Goal: Information Seeking & Learning: Learn about a topic

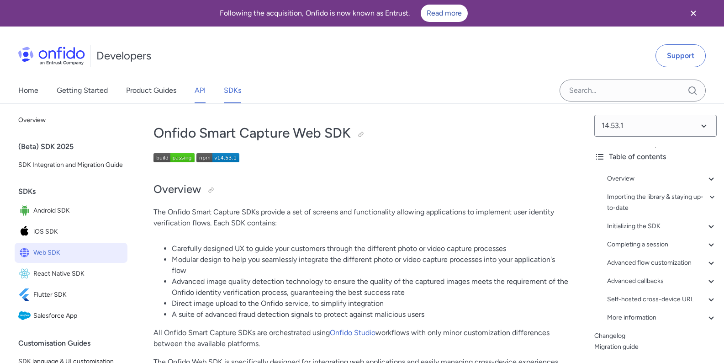
click at [199, 93] on link "API" at bounding box center [200, 91] width 11 height 26
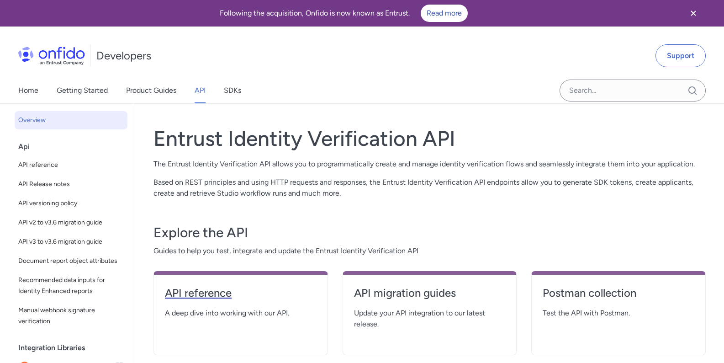
click at [199, 294] on h4 "API reference" at bounding box center [241, 293] width 152 height 15
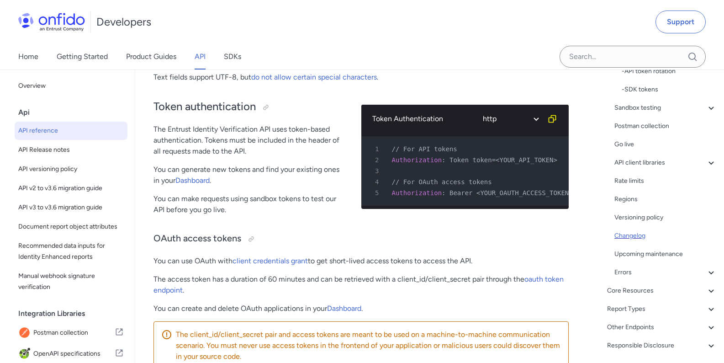
scroll to position [233, 0]
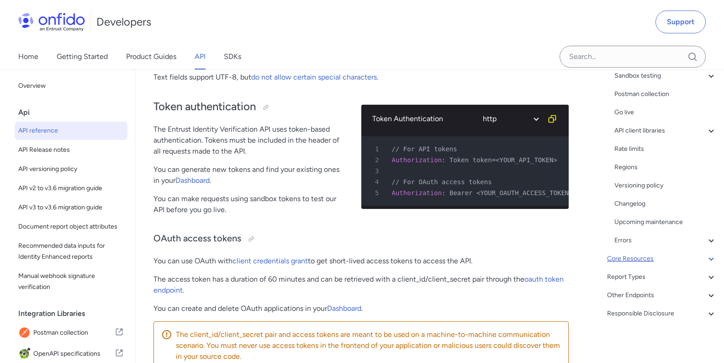
click at [653, 262] on div "Core Resources" at bounding box center [662, 258] width 110 height 11
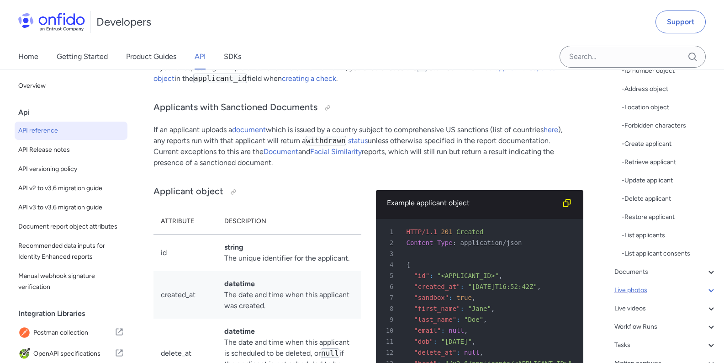
scroll to position [178, 0]
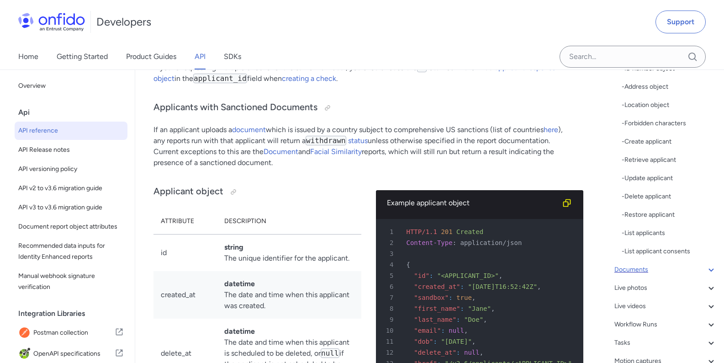
click at [656, 275] on div "Documents" at bounding box center [665, 269] width 102 height 11
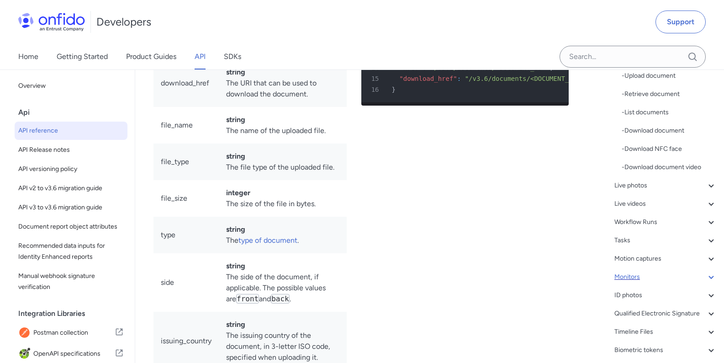
scroll to position [69, 0]
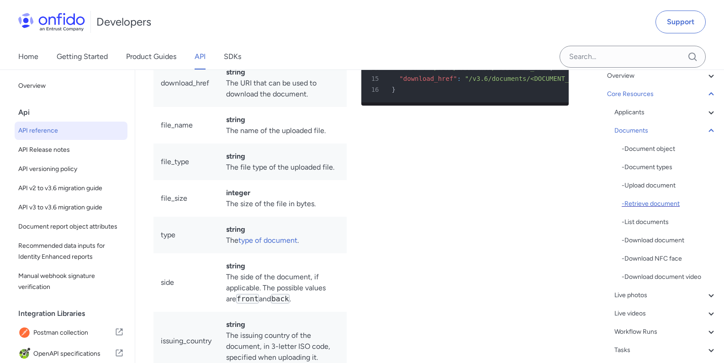
click at [652, 201] on div "- Retrieve document" at bounding box center [669, 203] width 95 height 11
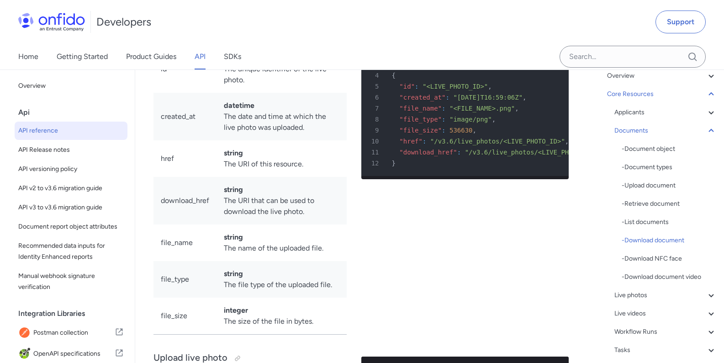
scroll to position [18797, 0]
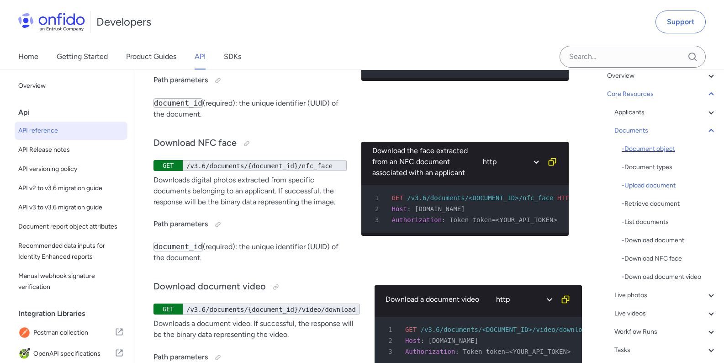
click at [636, 151] on div "- Document object" at bounding box center [669, 148] width 95 height 11
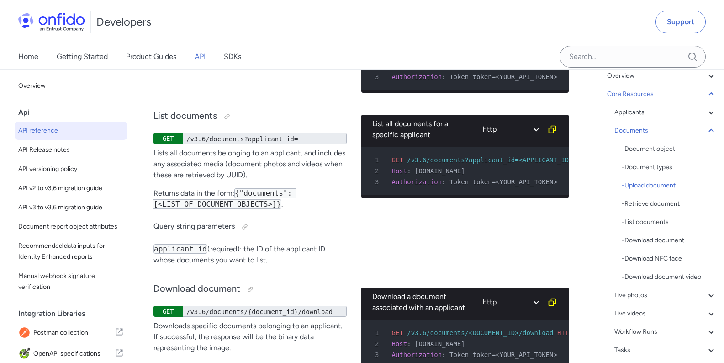
scroll to position [18015, 0]
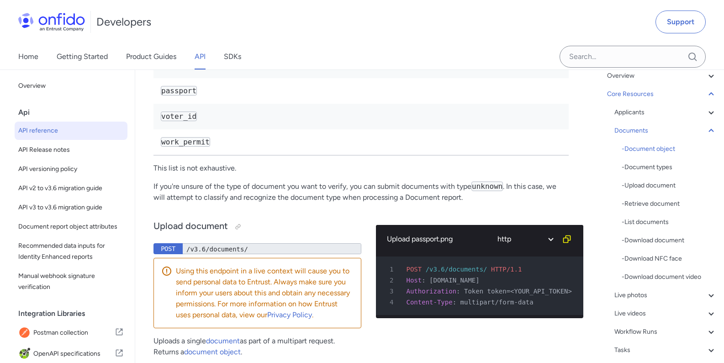
scroll to position [16206, 0]
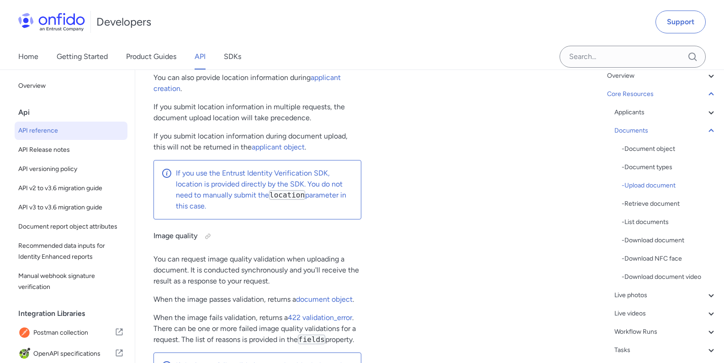
scroll to position [17467, 0]
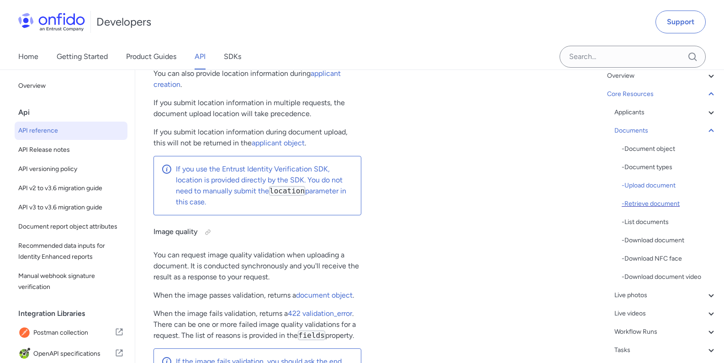
click at [641, 209] on div "- Retrieve document" at bounding box center [669, 203] width 95 height 11
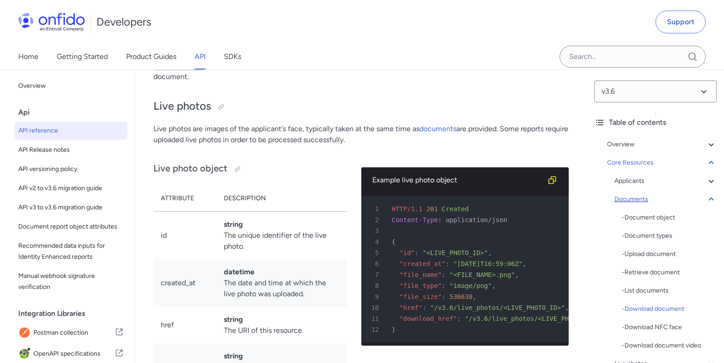
click at [709, 199] on icon at bounding box center [711, 198] width 5 height 3
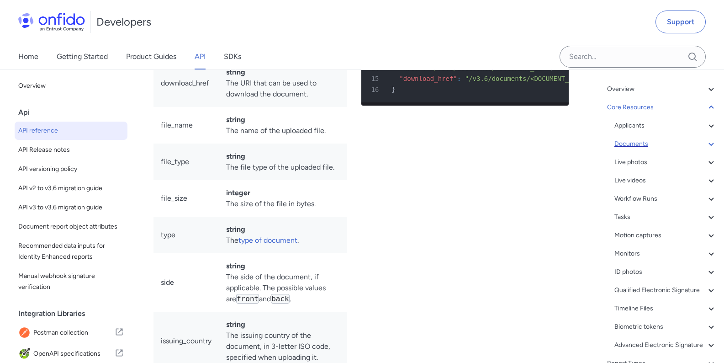
scroll to position [54, 0]
click at [653, 129] on div "Applicants" at bounding box center [665, 127] width 102 height 11
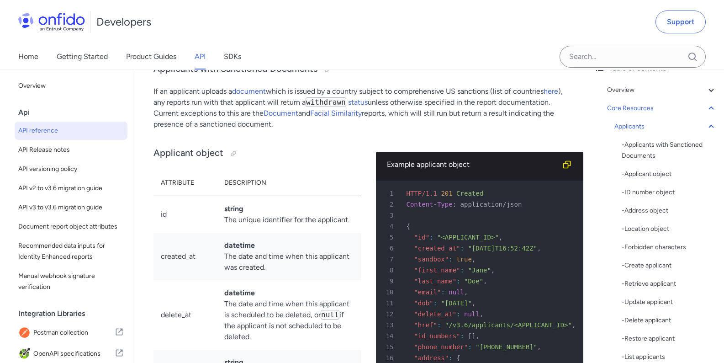
scroll to position [54, 0]
click at [632, 127] on div "Applicants" at bounding box center [665, 127] width 102 height 11
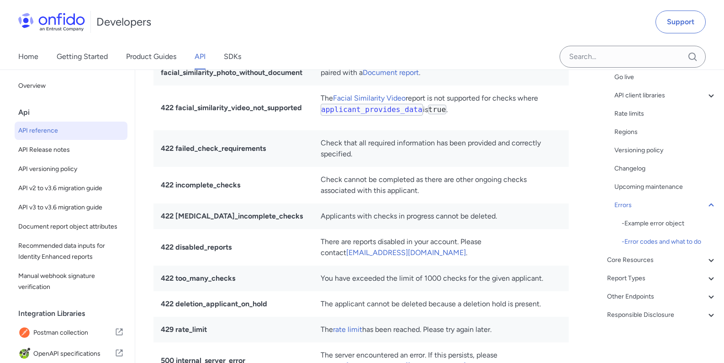
scroll to position [178, 0]
click at [657, 262] on div "Core Resources" at bounding box center [662, 258] width 110 height 11
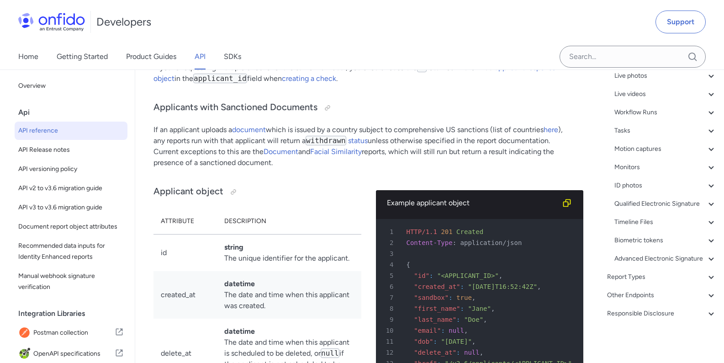
scroll to position [412, 0]
click at [646, 276] on div "Report Types" at bounding box center [662, 276] width 110 height 11
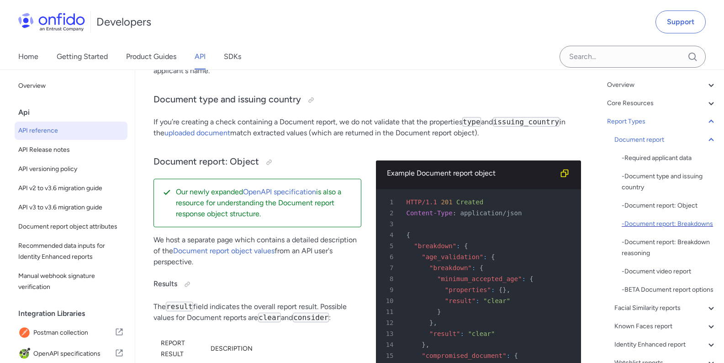
scroll to position [32, 0]
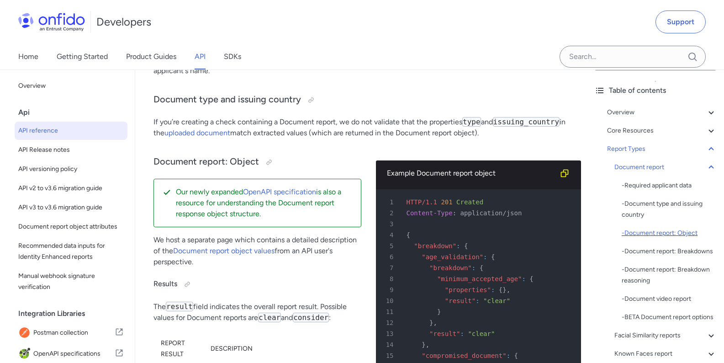
click at [661, 236] on div "- Document report: Object" at bounding box center [669, 232] width 95 height 11
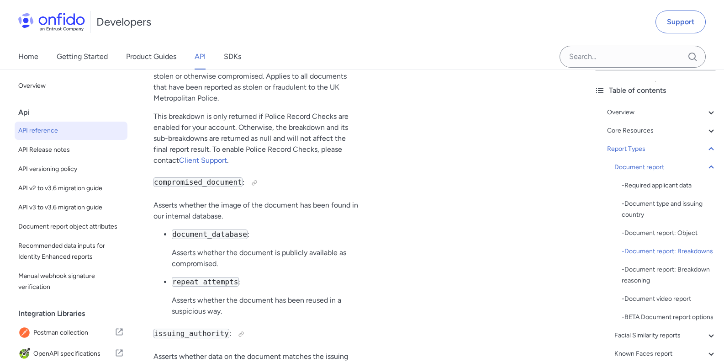
scroll to position [40307, 0]
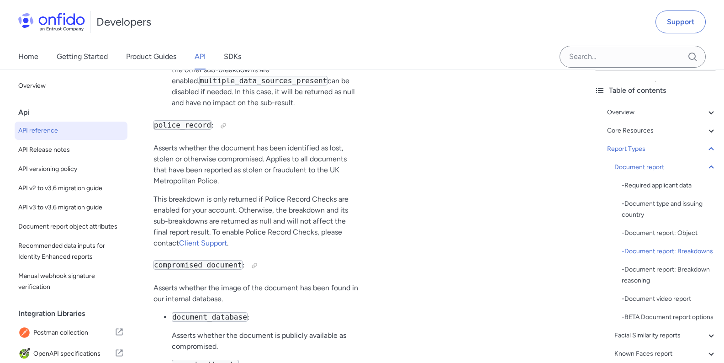
click at [714, 284] on div "v3.6 Table of contents Overview Get started (API v3.6) Request, response format…" at bounding box center [655, 215] width 137 height 293
click at [674, 235] on div "- Document report: Object" at bounding box center [669, 232] width 95 height 11
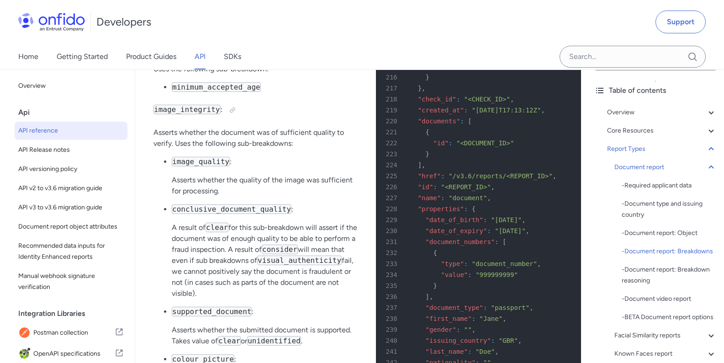
scroll to position [39265, 0]
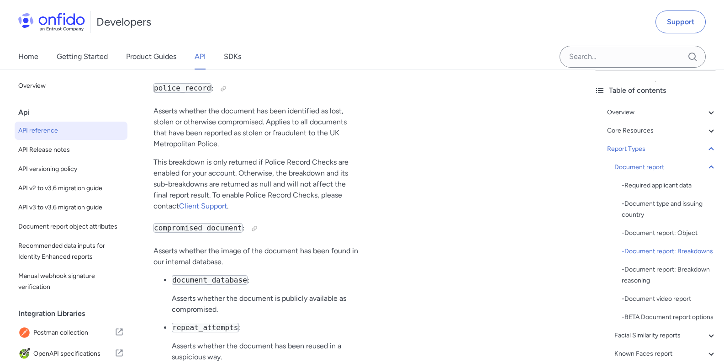
scroll to position [40362, 0]
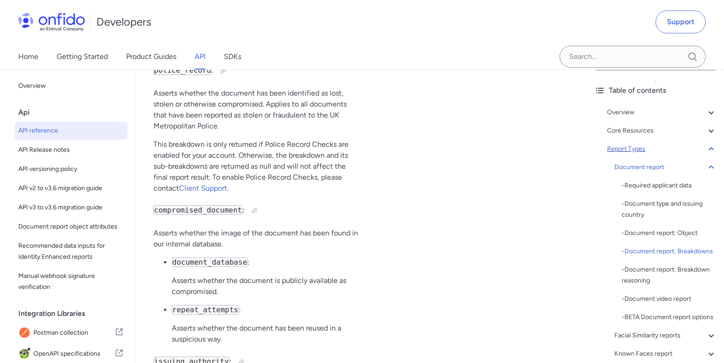
click at [707, 151] on icon at bounding box center [711, 148] width 11 height 11
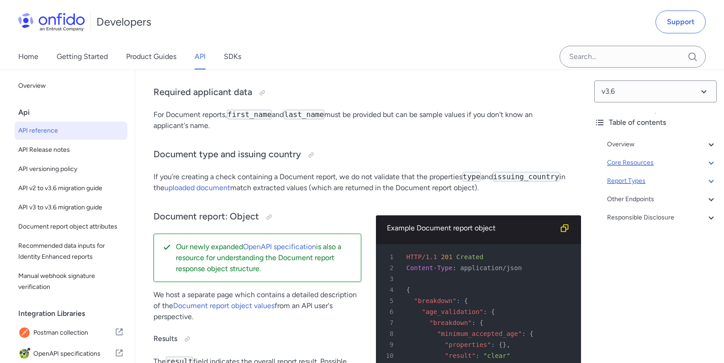
click at [709, 166] on icon at bounding box center [711, 162] width 11 height 11
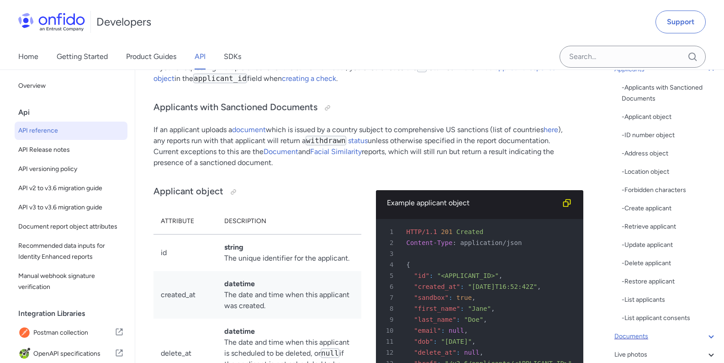
scroll to position [110, 0]
click at [661, 120] on div "- Applicant object" at bounding box center [669, 118] width 95 height 11
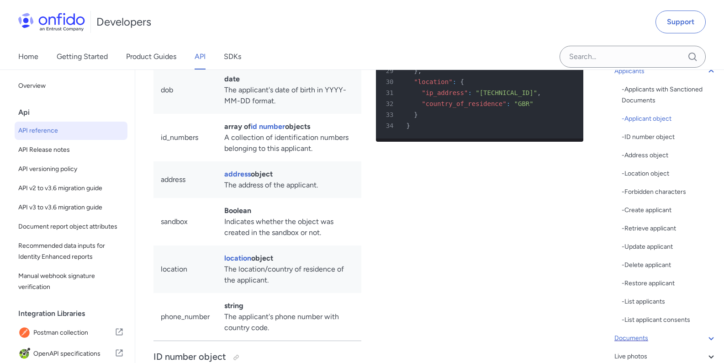
scroll to position [10316, 0]
